Goal: Transaction & Acquisition: Purchase product/service

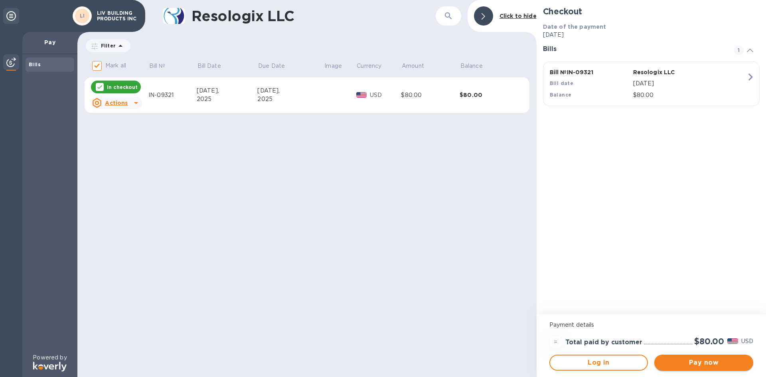
click at [709, 362] on span "Pay now" at bounding box center [703, 363] width 86 height 10
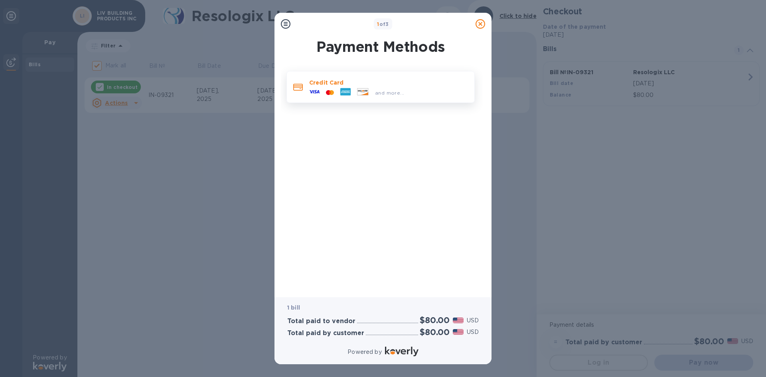
click at [343, 93] on icon at bounding box center [345, 92] width 10 height 8
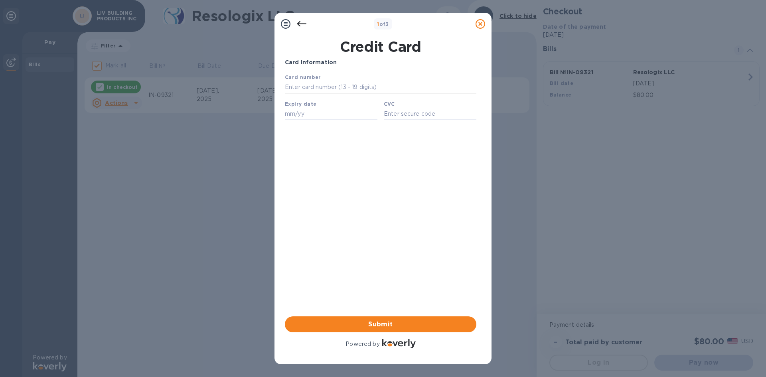
click at [359, 88] on input "text" at bounding box center [380, 87] width 191 height 12
type input "[CREDIT_CARD_NUMBER]"
type input "10/28"
type input "1679"
click at [371, 321] on span "Submit" at bounding box center [380, 324] width 179 height 10
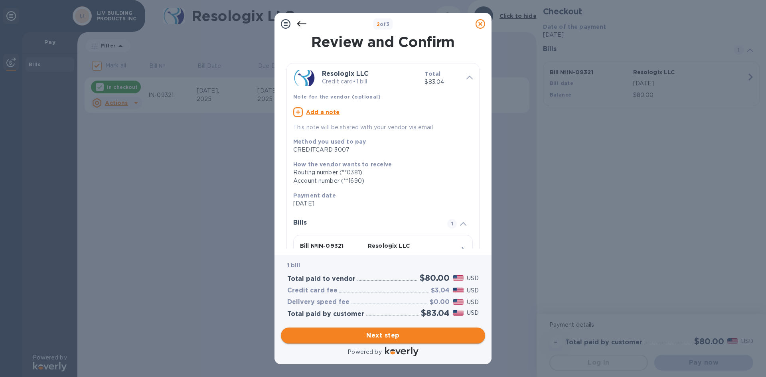
click at [397, 332] on span "Next step" at bounding box center [382, 336] width 191 height 10
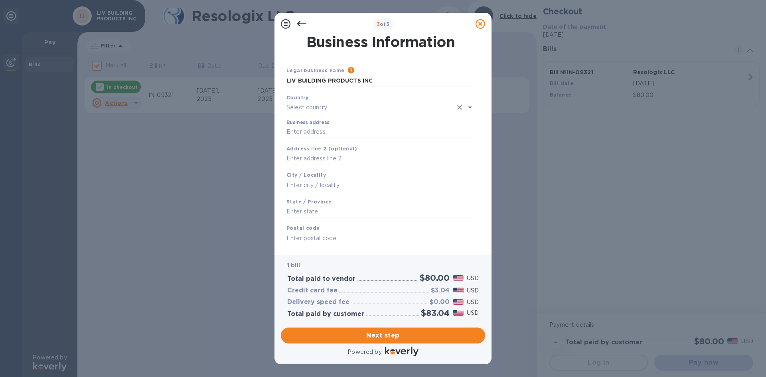
click at [333, 109] on input "text" at bounding box center [369, 108] width 166 height 12
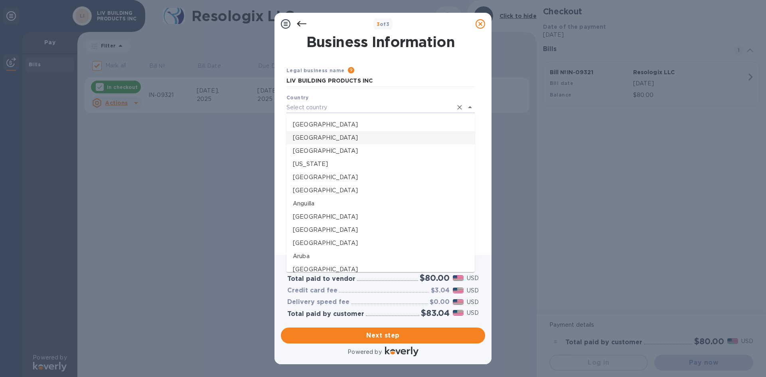
type input "[GEOGRAPHIC_DATA]"
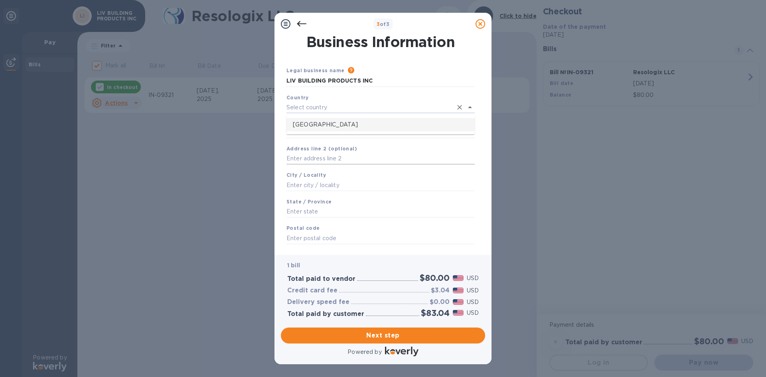
click at [320, 154] on input "text" at bounding box center [380, 159] width 188 height 12
click at [319, 103] on input "text" at bounding box center [369, 108] width 166 height 12
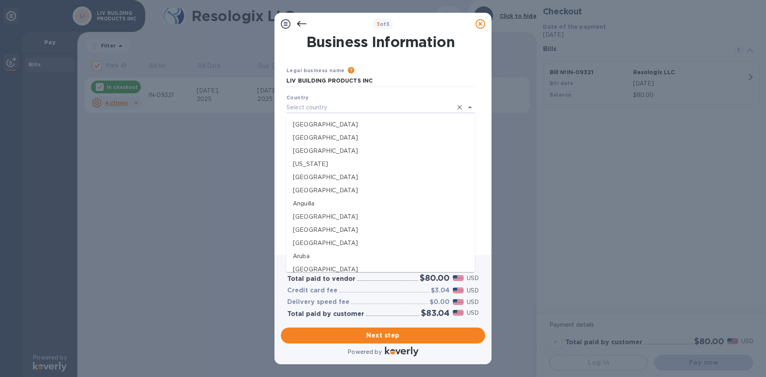
type input "[GEOGRAPHIC_DATA]"
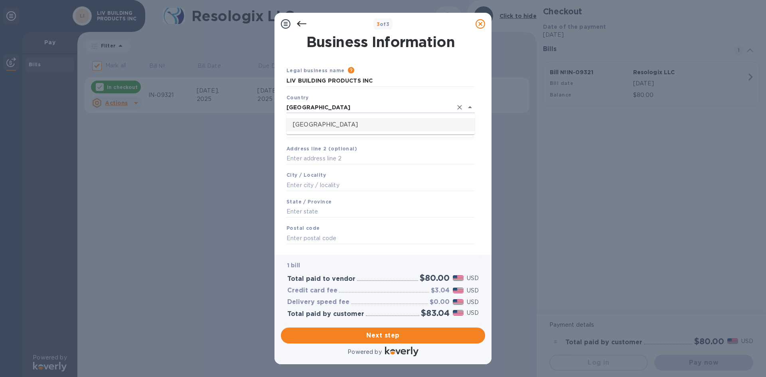
click at [330, 124] on p "[GEOGRAPHIC_DATA]" at bounding box center [380, 124] width 175 height 8
click at [330, 130] on input "Business address" at bounding box center [380, 130] width 188 height 12
type input "[STREET_ADDRESS][PERSON_NAME]"
click at [327, 187] on input "text" at bounding box center [380, 183] width 188 height 12
click at [327, 185] on input "text" at bounding box center [380, 183] width 188 height 12
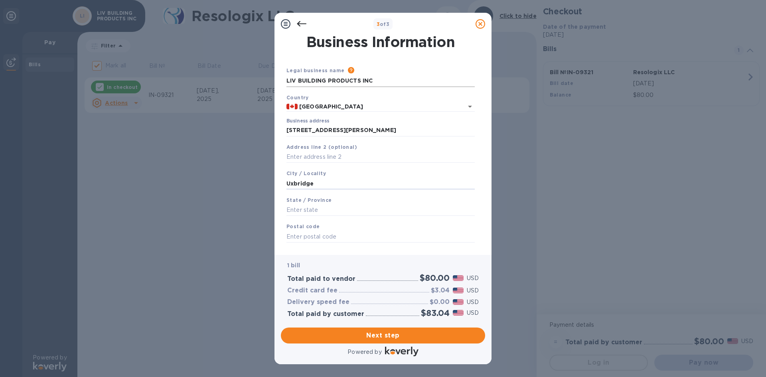
type input "Uxbridge"
drag, startPoint x: 313, startPoint y: 208, endPoint x: 236, endPoint y: 210, distance: 77.0
click at [236, 210] on div "3 of 3 Business Information Legal business name Please provide the legal name t…" at bounding box center [383, 188] width 766 height 377
type input "o"
type input "ON"
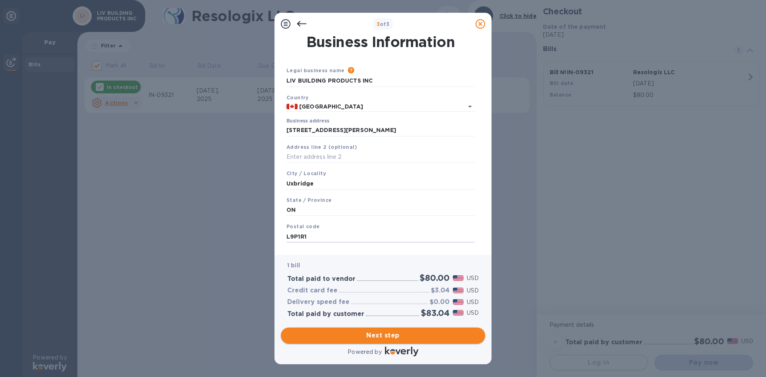
type input "L9P1R1"
click at [355, 333] on span "Next step" at bounding box center [382, 336] width 191 height 10
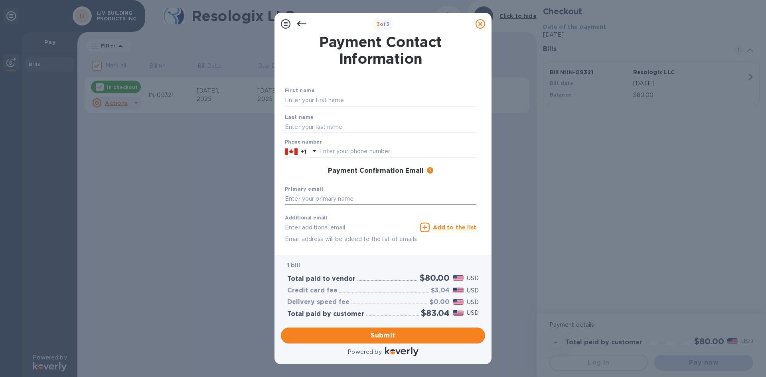
click at [316, 197] on input "text" at bounding box center [380, 199] width 191 height 12
type input "[EMAIL_ADDRESS][DOMAIN_NAME]"
type input "a"
type input "[PERSON_NAME][EMAIL_ADDRESS][DOMAIN_NAME]"
click at [317, 98] on input "text" at bounding box center [380, 100] width 191 height 12
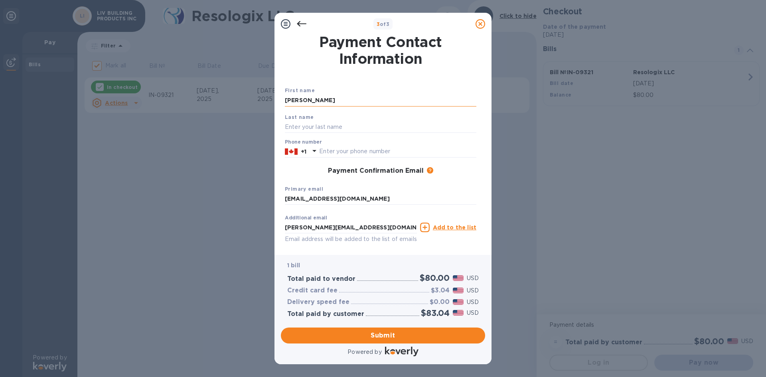
type input "[PERSON_NAME]"
drag, startPoint x: 346, startPoint y: 227, endPoint x: 240, endPoint y: 203, distance: 108.9
click at [246, 216] on div "3 of 3 Payment Contact Information First name [PERSON_NAME] Last name [PERSON_N…" at bounding box center [383, 188] width 766 height 377
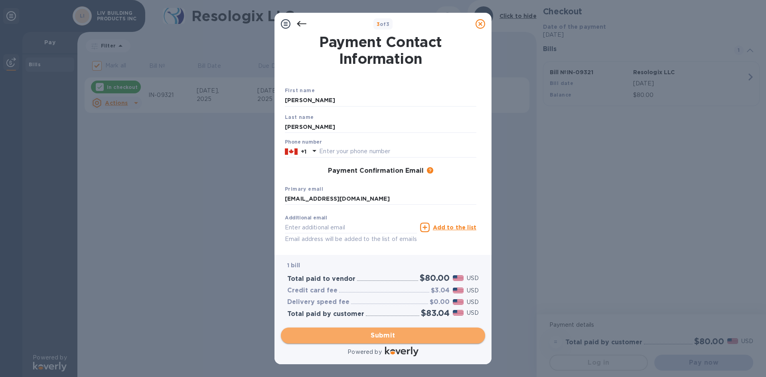
click at [354, 336] on span "Submit" at bounding box center [382, 336] width 191 height 10
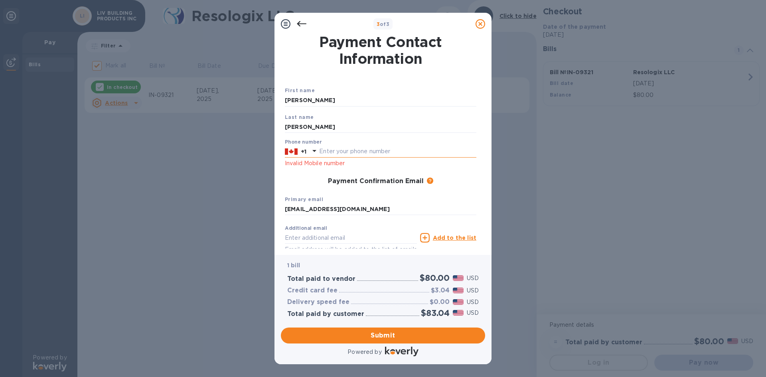
click at [348, 149] on input "text" at bounding box center [397, 152] width 157 height 12
type input "9058523733"
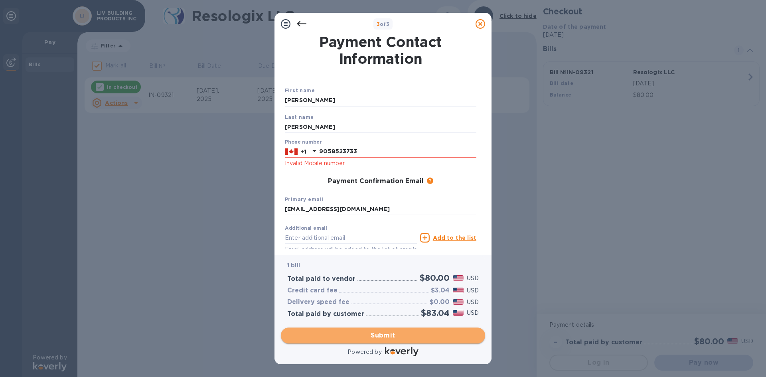
click at [368, 333] on span "Submit" at bounding box center [382, 336] width 191 height 10
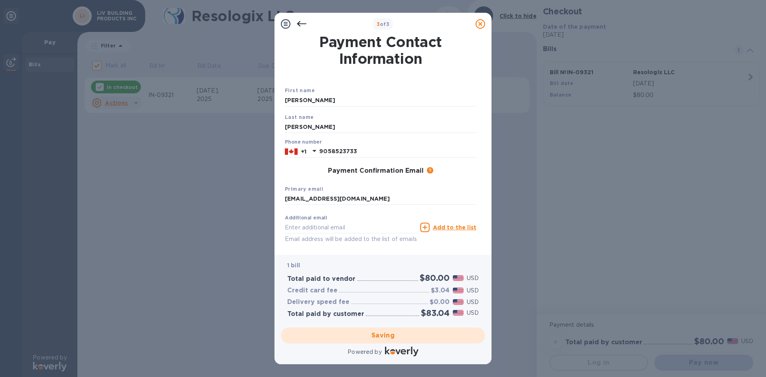
checkbox input "false"
